Goal: Information Seeking & Learning: Find specific fact

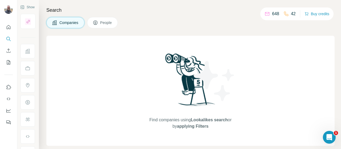
click at [107, 24] on span "People" at bounding box center [106, 22] width 12 height 5
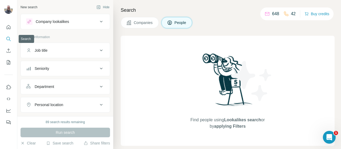
click at [7, 37] on icon "Search" at bounding box center [7, 38] width 3 height 3
click at [177, 21] on span "People" at bounding box center [181, 22] width 12 height 5
click at [100, 50] on icon at bounding box center [101, 51] width 3 height 2
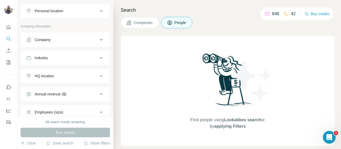
scroll to position [109, 0]
click at [134, 24] on span "Companies" at bounding box center [143, 22] width 19 height 5
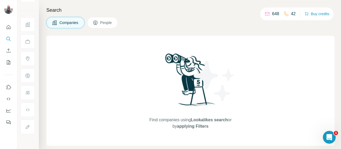
scroll to position [0, 0]
click at [103, 22] on span "People" at bounding box center [106, 22] width 12 height 5
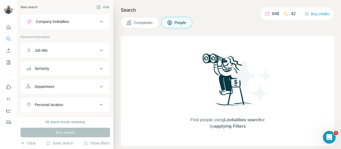
click at [141, 22] on span "Companies" at bounding box center [143, 22] width 19 height 5
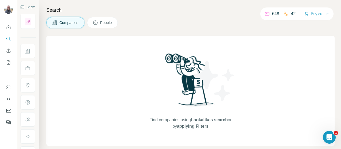
click at [104, 21] on span "People" at bounding box center [106, 22] width 12 height 5
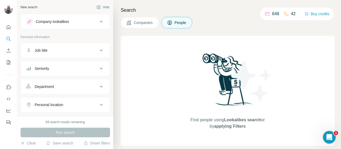
click at [98, 48] on icon at bounding box center [101, 50] width 6 height 6
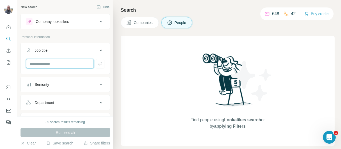
click at [52, 63] on input "text" at bounding box center [60, 64] width 68 height 10
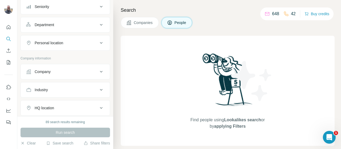
scroll to position [80, 0]
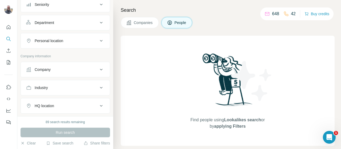
type input "**********"
click at [98, 70] on icon at bounding box center [101, 69] width 6 height 6
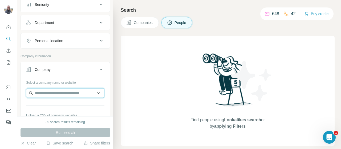
click at [45, 92] on input "text" at bounding box center [65, 93] width 78 height 10
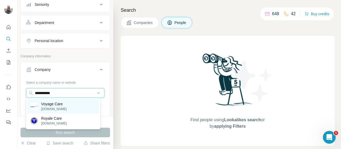
type input "**********"
click at [53, 104] on p "Voyage Care" at bounding box center [54, 103] width 26 height 5
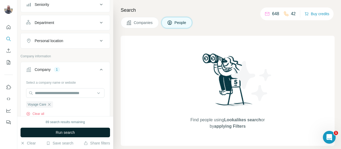
click at [68, 131] on span "Run search" at bounding box center [65, 132] width 19 height 5
